Goal: Information Seeking & Learning: Learn about a topic

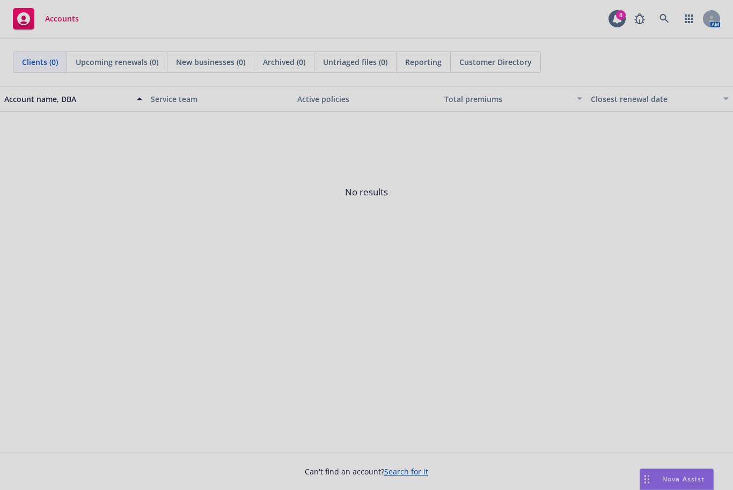
click at [689, 21] on div at bounding box center [366, 245] width 733 height 490
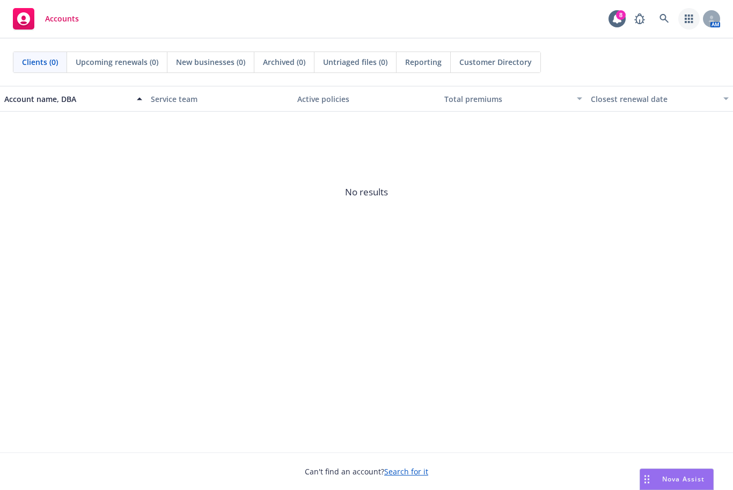
click at [689, 21] on icon "button" at bounding box center [689, 18] width 8 height 9
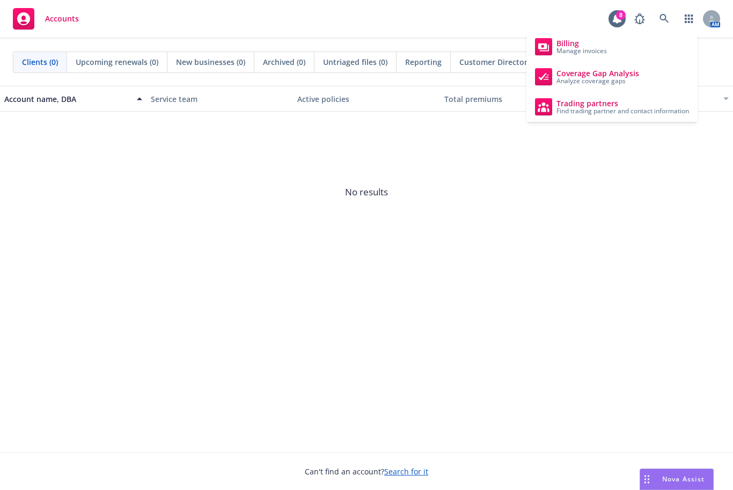
click at [725, 22] on div "Accounts 8 AM" at bounding box center [366, 19] width 733 height 39
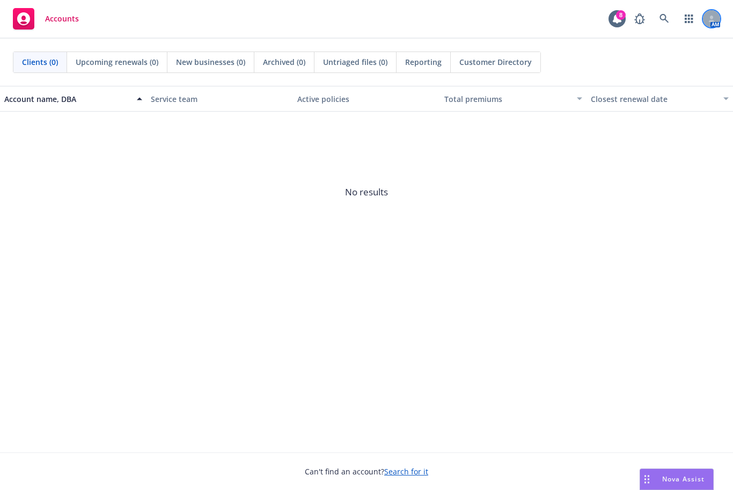
click at [713, 19] on icon at bounding box center [712, 19] width 6 height 6
drag, startPoint x: 521, startPoint y: 179, endPoint x: 521, endPoint y: 169, distance: 10.2
click at [522, 178] on span "No results" at bounding box center [366, 192] width 733 height 161
click at [485, 64] on span "Customer Directory" at bounding box center [496, 61] width 72 height 11
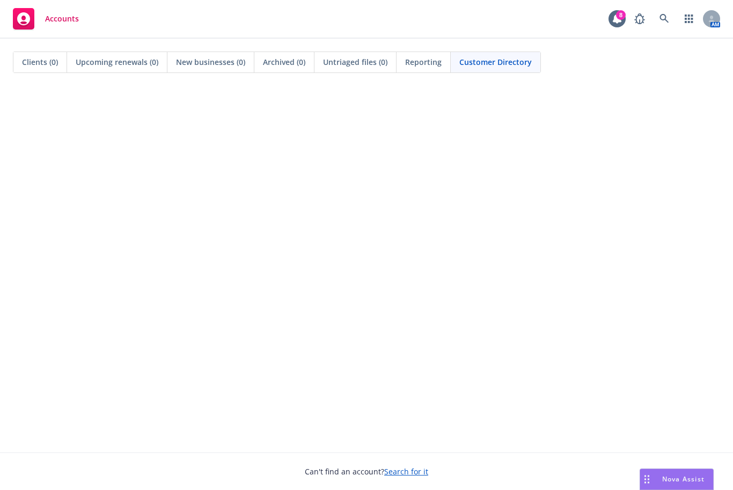
click at [40, 66] on span "Clients (0)" at bounding box center [40, 61] width 36 height 11
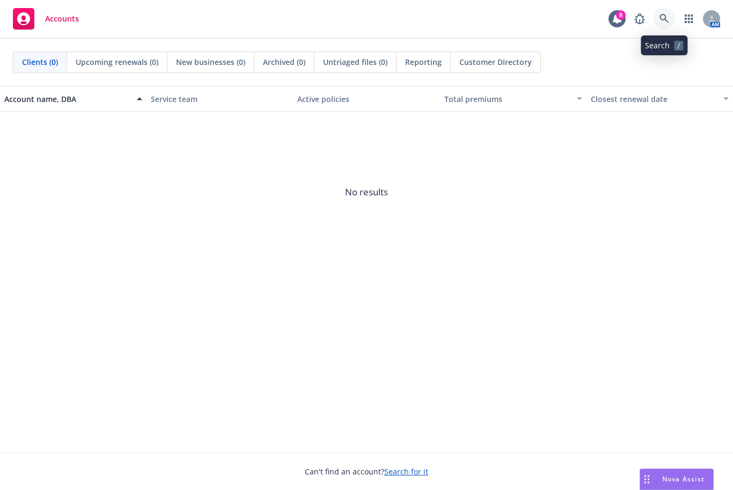
click at [665, 20] on icon at bounding box center [665, 19] width 10 height 10
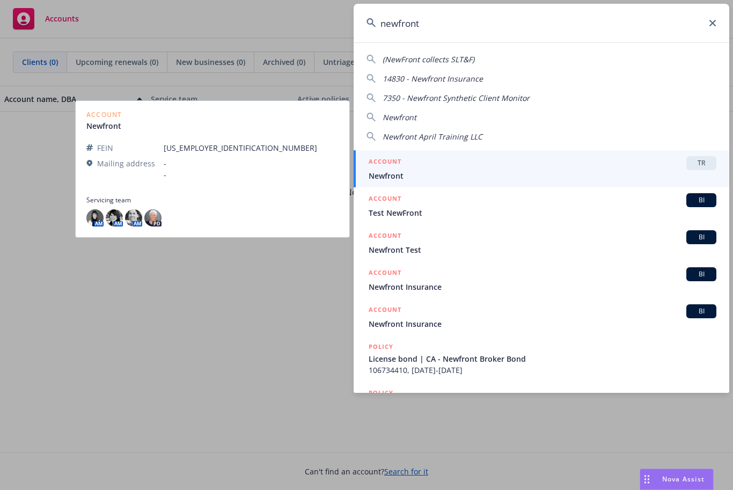
type input "newfront"
click at [413, 175] on span "Newfront" at bounding box center [543, 175] width 348 height 11
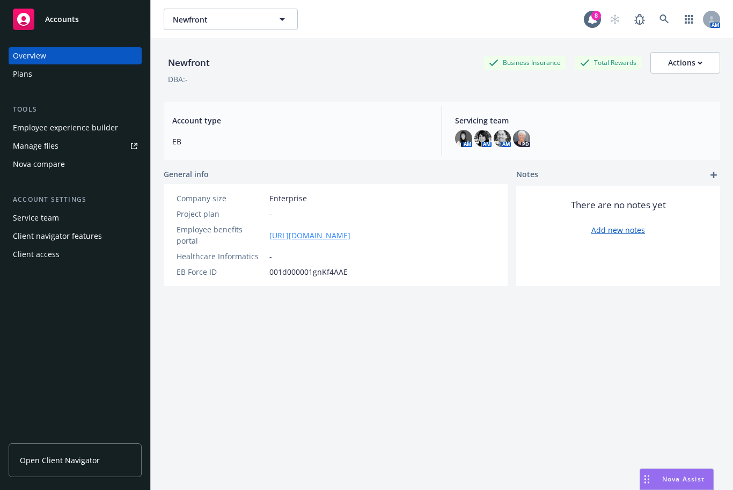
click at [351, 230] on link "https://app.newfront.com/employee/e112266f-6091-4f95-80cb-22d944a8df4e" at bounding box center [310, 235] width 81 height 11
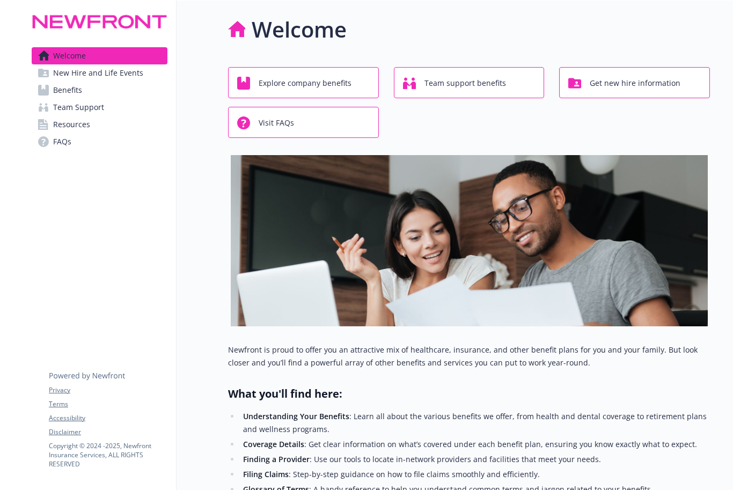
click at [70, 90] on span "Benefits" at bounding box center [67, 90] width 29 height 17
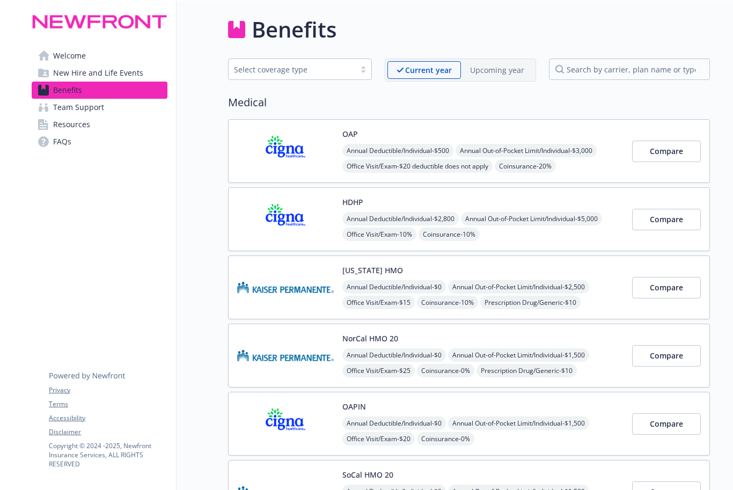
click at [436, 130] on div "OAP Annual Deductible/Individual - $500 Annual Out-of-Pocket Limit/Individual -…" at bounding box center [483, 151] width 281 height 46
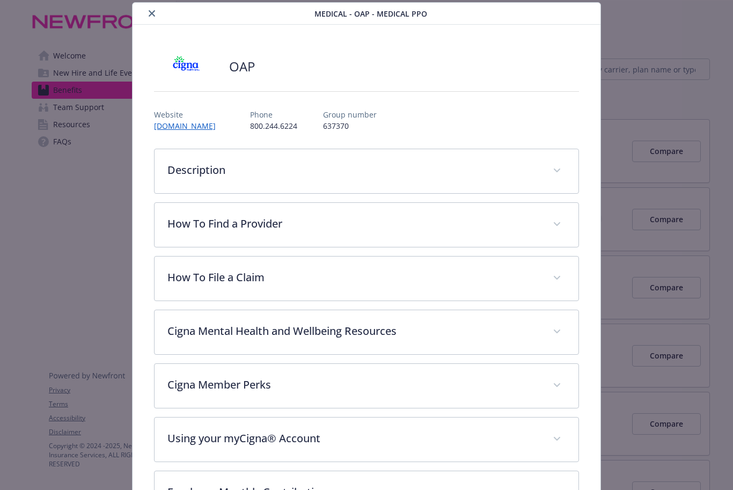
scroll to position [34, 0]
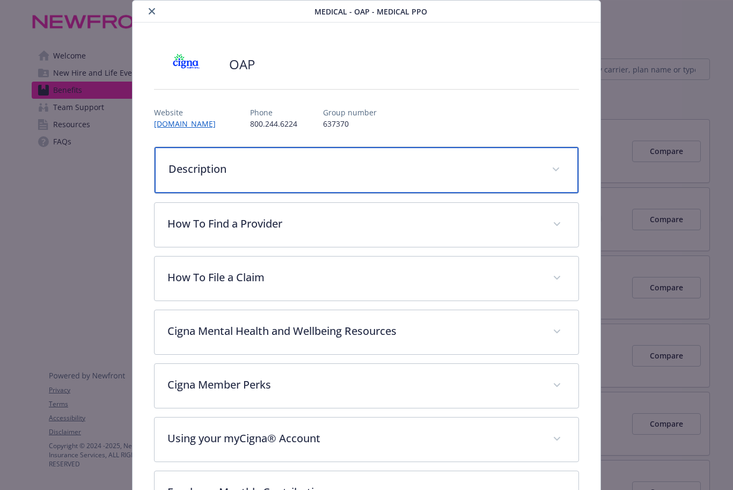
click at [195, 172] on p "Description" at bounding box center [354, 169] width 370 height 16
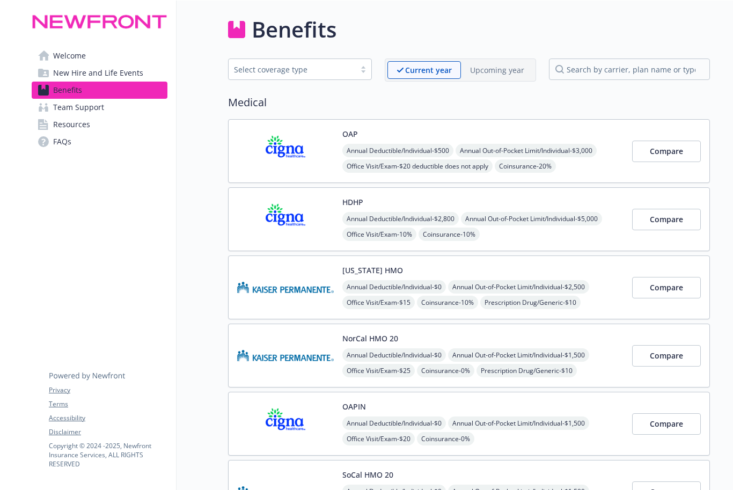
click at [73, 128] on span "Resources" at bounding box center [71, 124] width 37 height 17
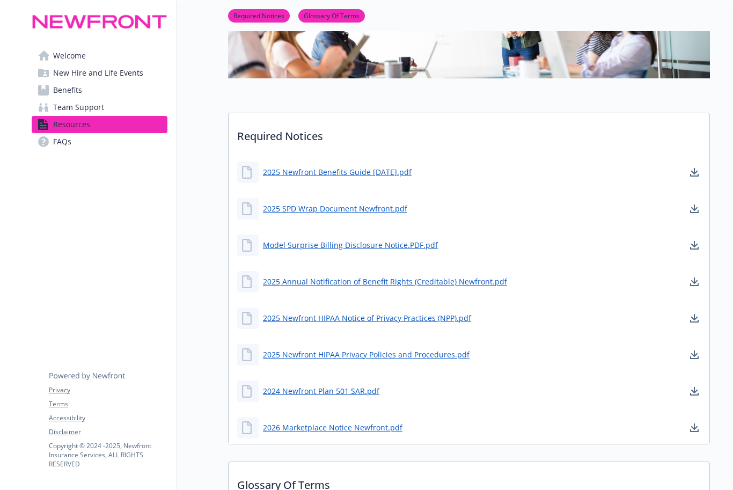
scroll to position [167, 0]
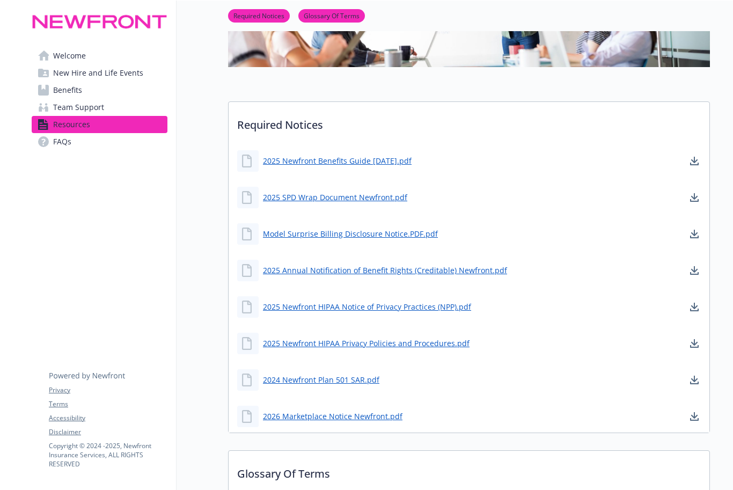
click at [69, 110] on span "Team Support" at bounding box center [78, 107] width 51 height 17
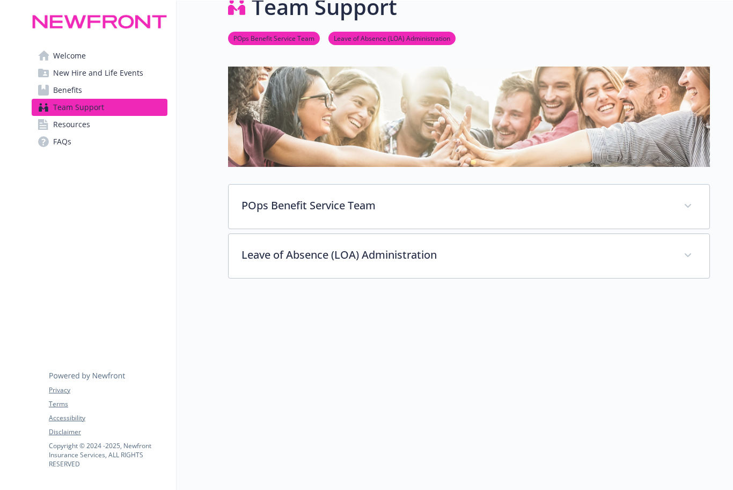
scroll to position [31, 0]
click at [67, 94] on span "Benefits" at bounding box center [67, 90] width 29 height 17
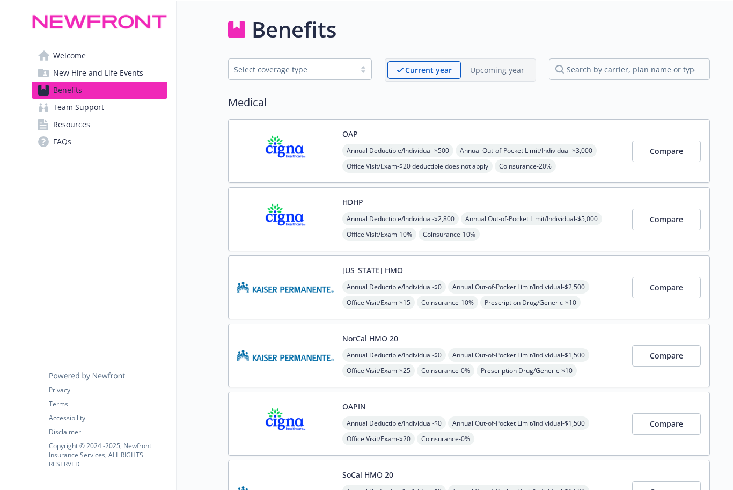
click at [486, 72] on p "Upcoming year" at bounding box center [497, 69] width 54 height 11
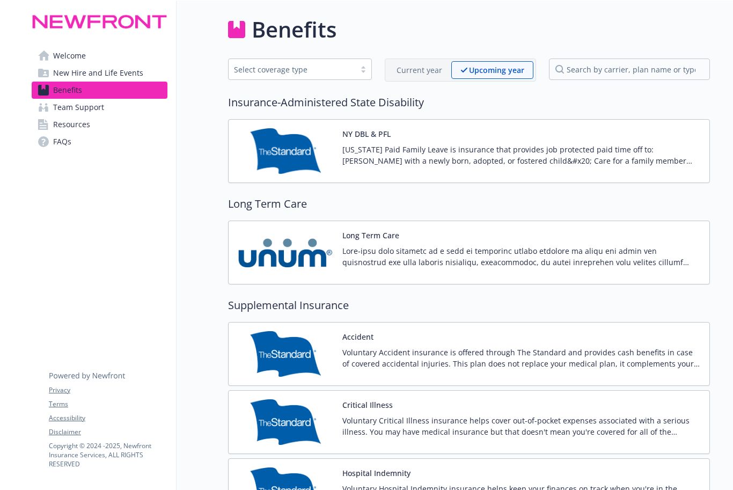
scroll to position [558, 0]
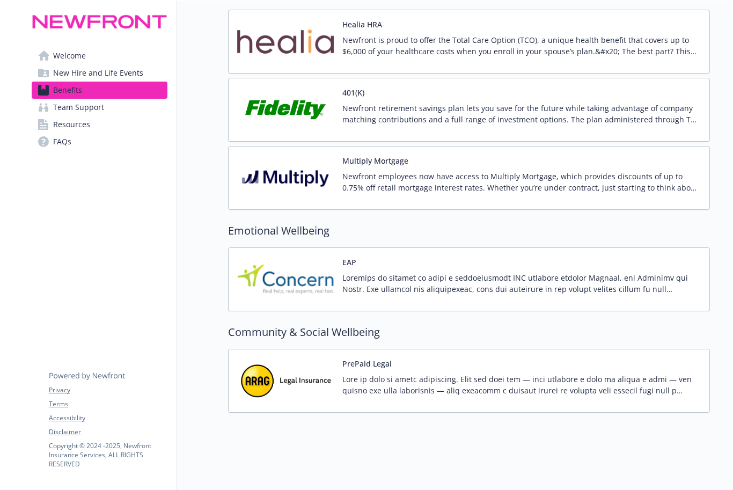
click at [491, 161] on div "Multiply Mortgage Newfront employees now have access to Multiply Mortgage, whic…" at bounding box center [522, 178] width 359 height 46
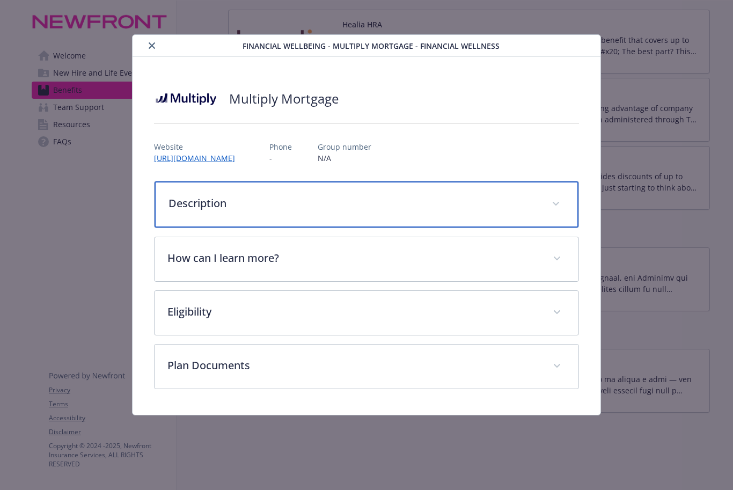
click at [213, 220] on div "Description" at bounding box center [367, 204] width 424 height 46
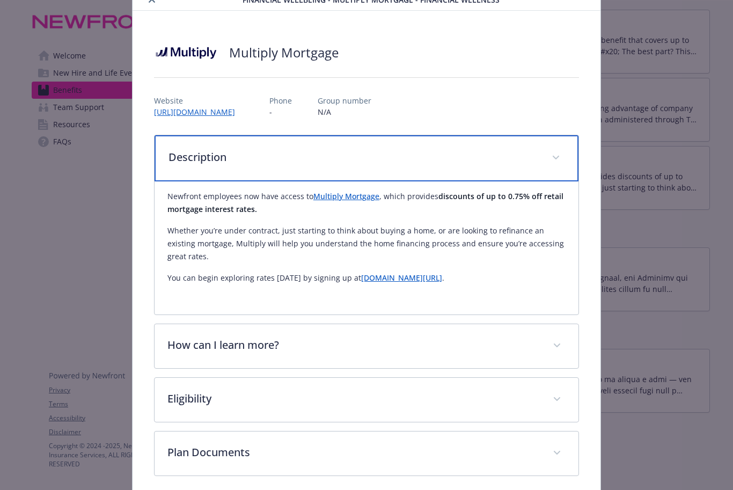
scroll to position [93, 0]
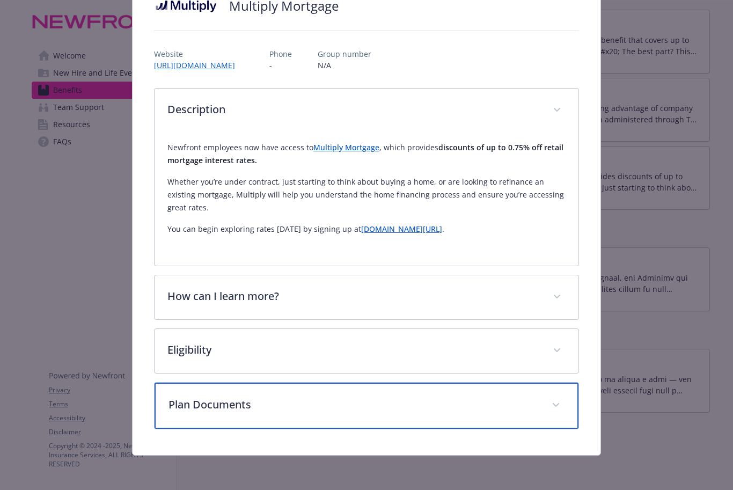
click at [326, 403] on p "Plan Documents" at bounding box center [354, 405] width 370 height 16
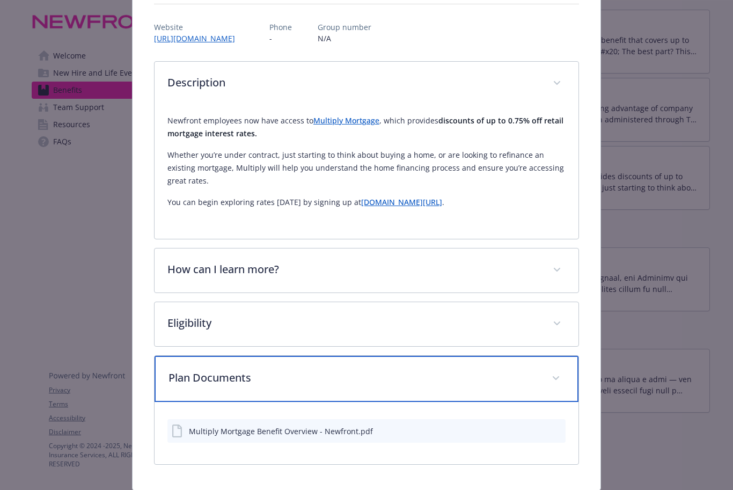
scroll to position [155, 0]
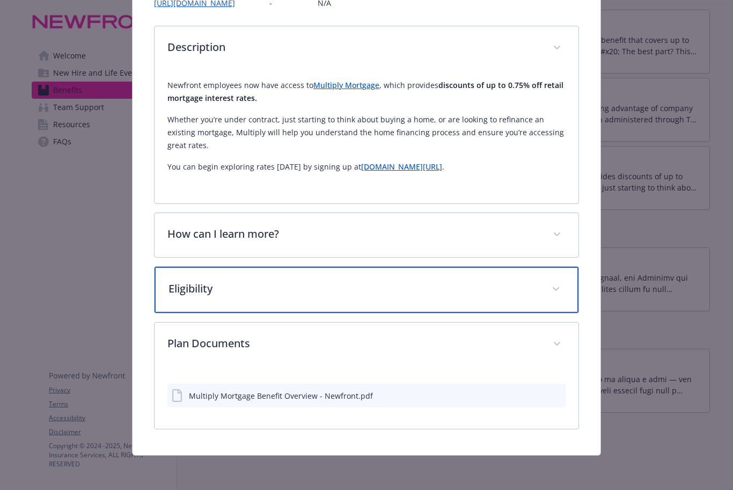
click at [353, 290] on p "Eligibility" at bounding box center [354, 289] width 370 height 16
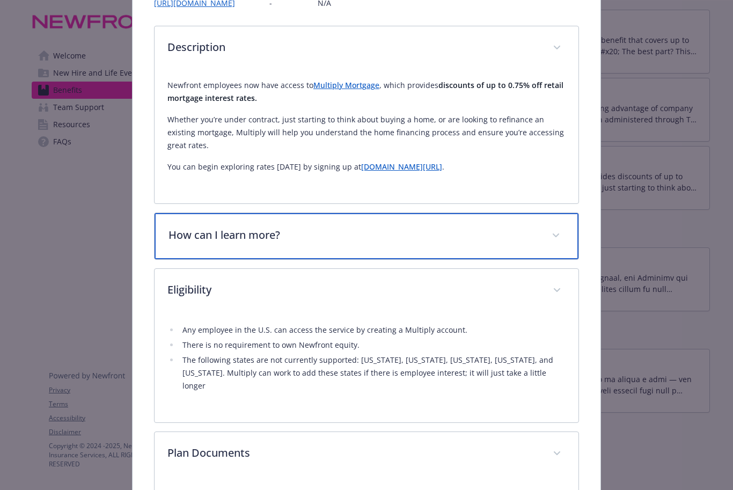
click at [410, 239] on p "How can I learn more?" at bounding box center [354, 235] width 370 height 16
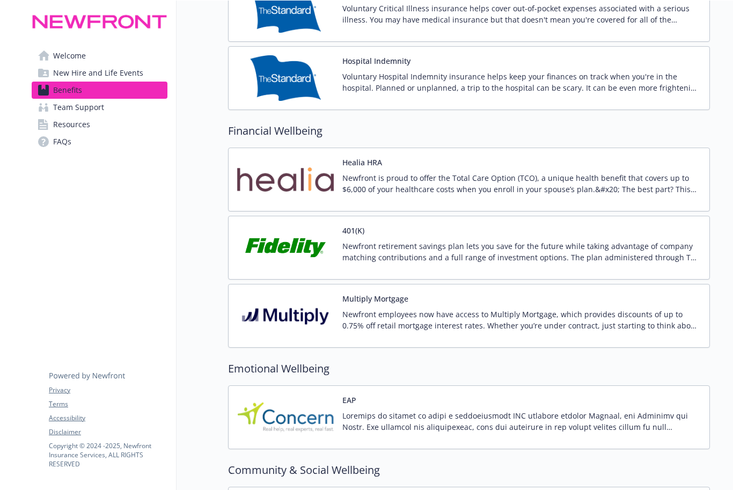
scroll to position [387, 0]
